Goal: Find specific page/section: Find specific page/section

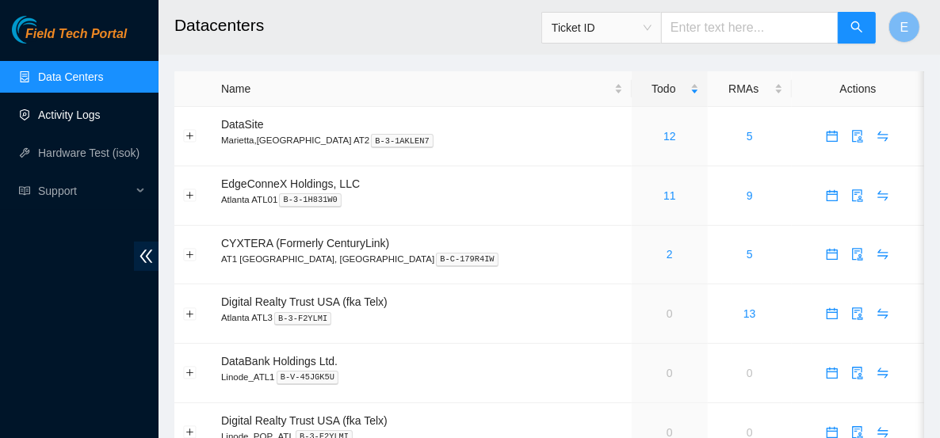
click at [96, 113] on link "Activity Logs" at bounding box center [69, 115] width 63 height 13
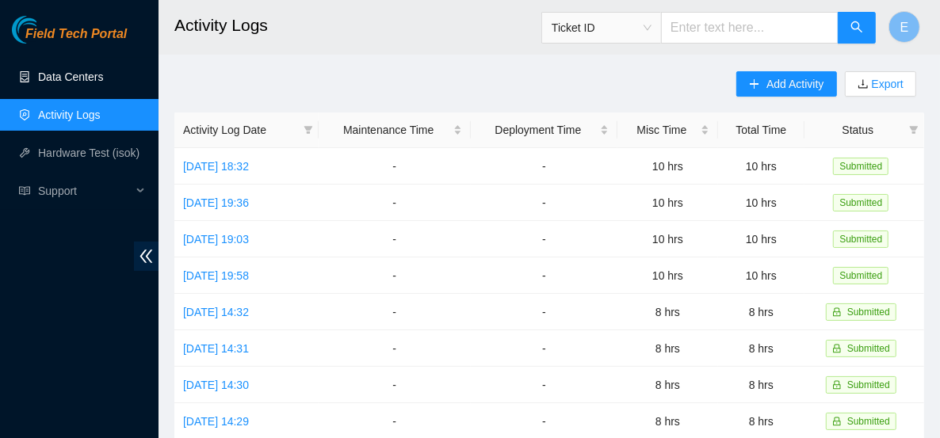
click at [88, 72] on link "Data Centers" at bounding box center [70, 77] width 65 height 13
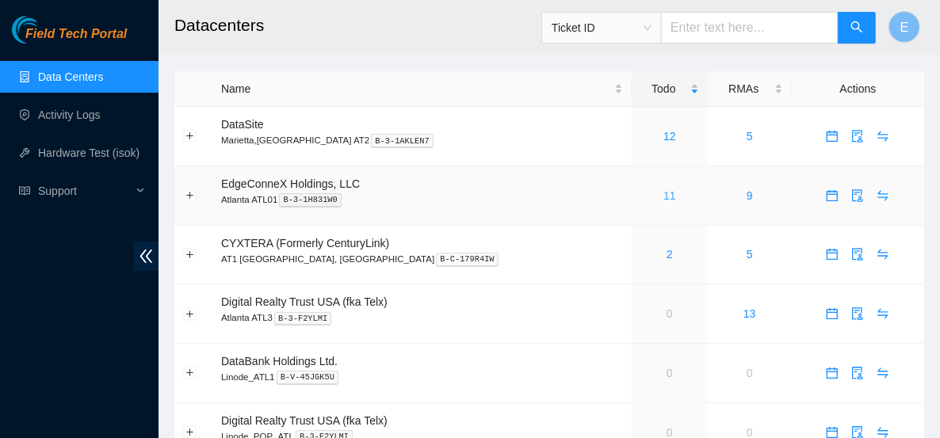
click at [663, 195] on link "11" at bounding box center [669, 195] width 13 height 13
